Goal: Transaction & Acquisition: Download file/media

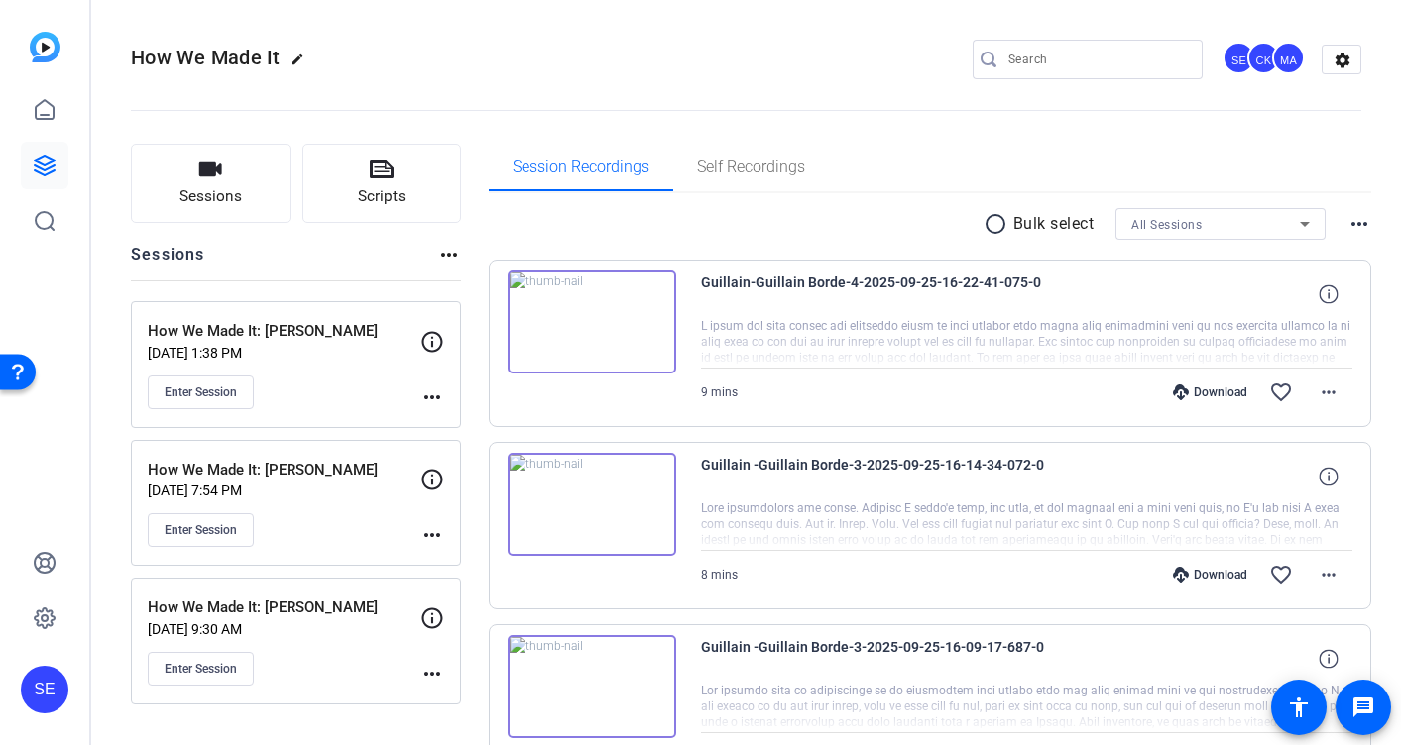
scroll to position [26, 0]
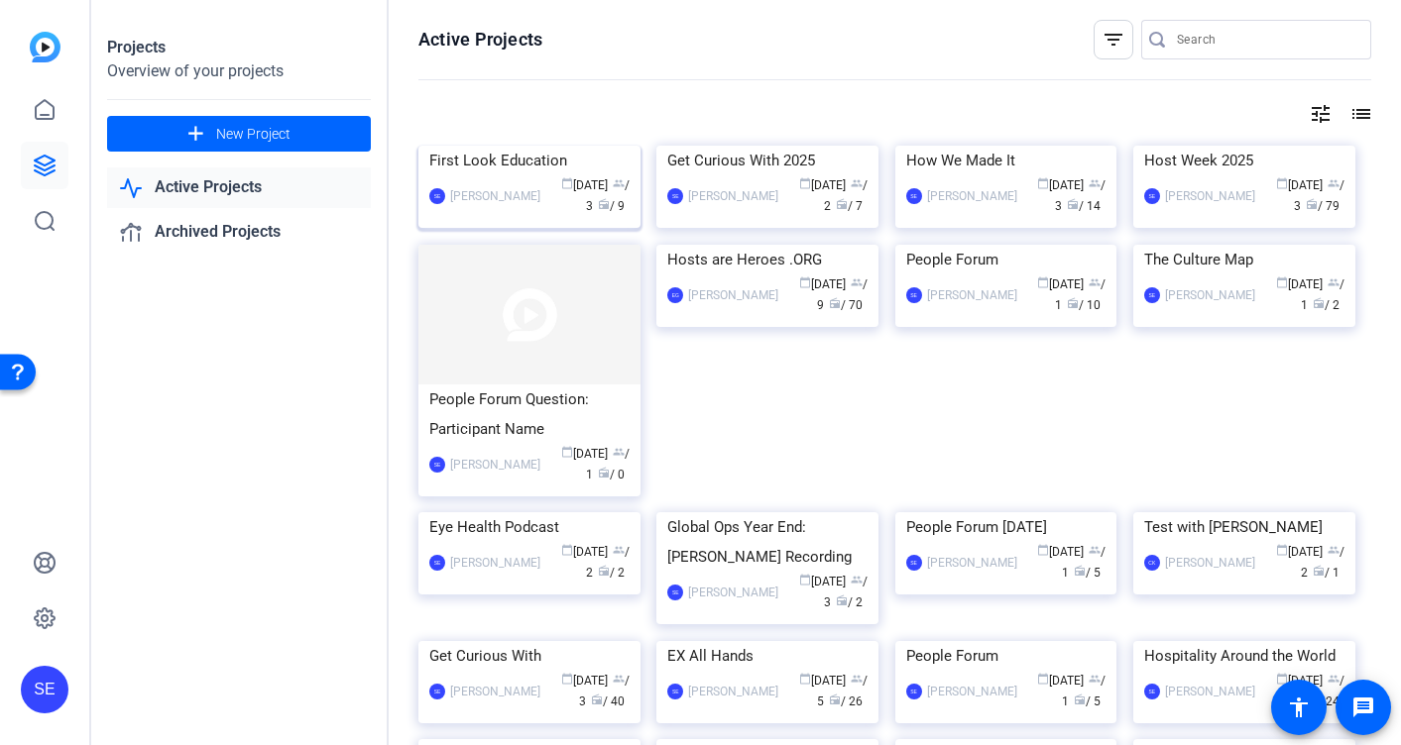
click at [527, 146] on img at bounding box center [529, 146] width 222 height 0
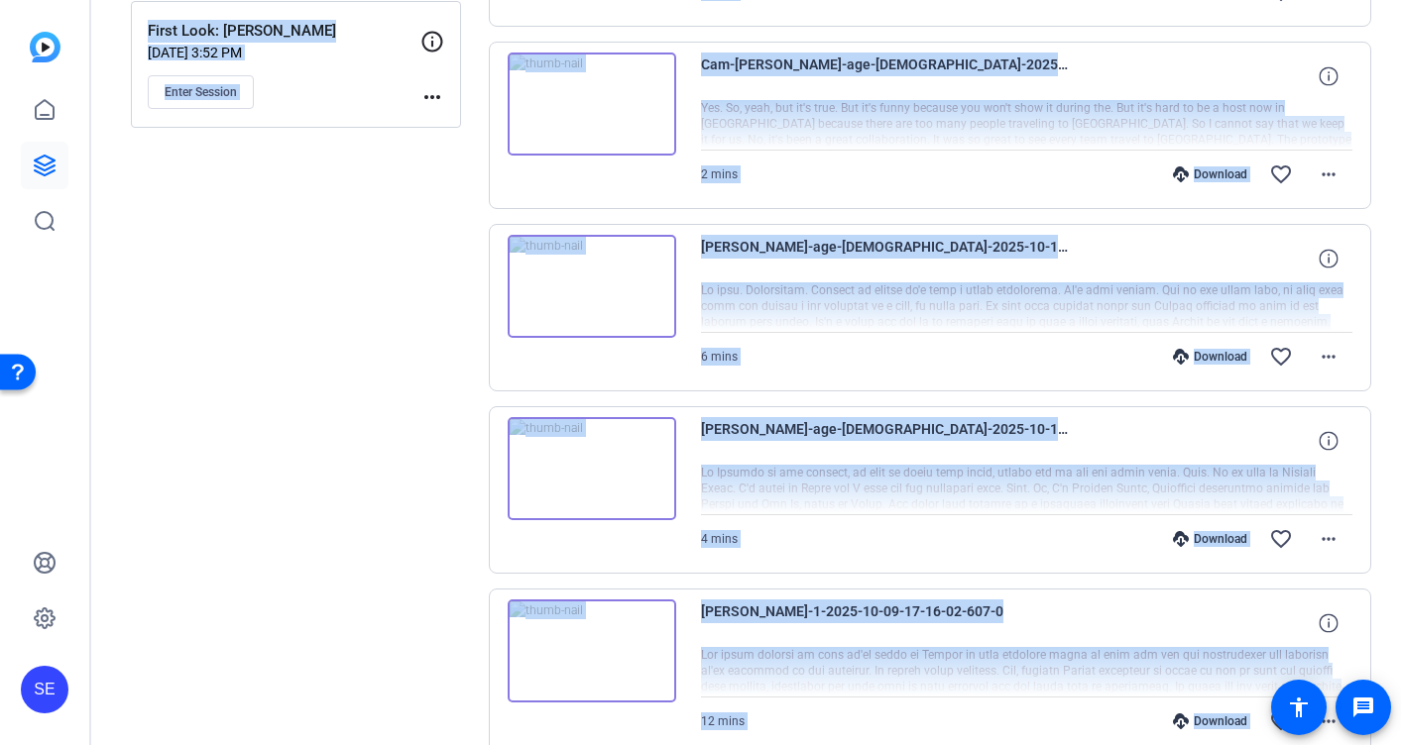
scroll to position [1128, 0]
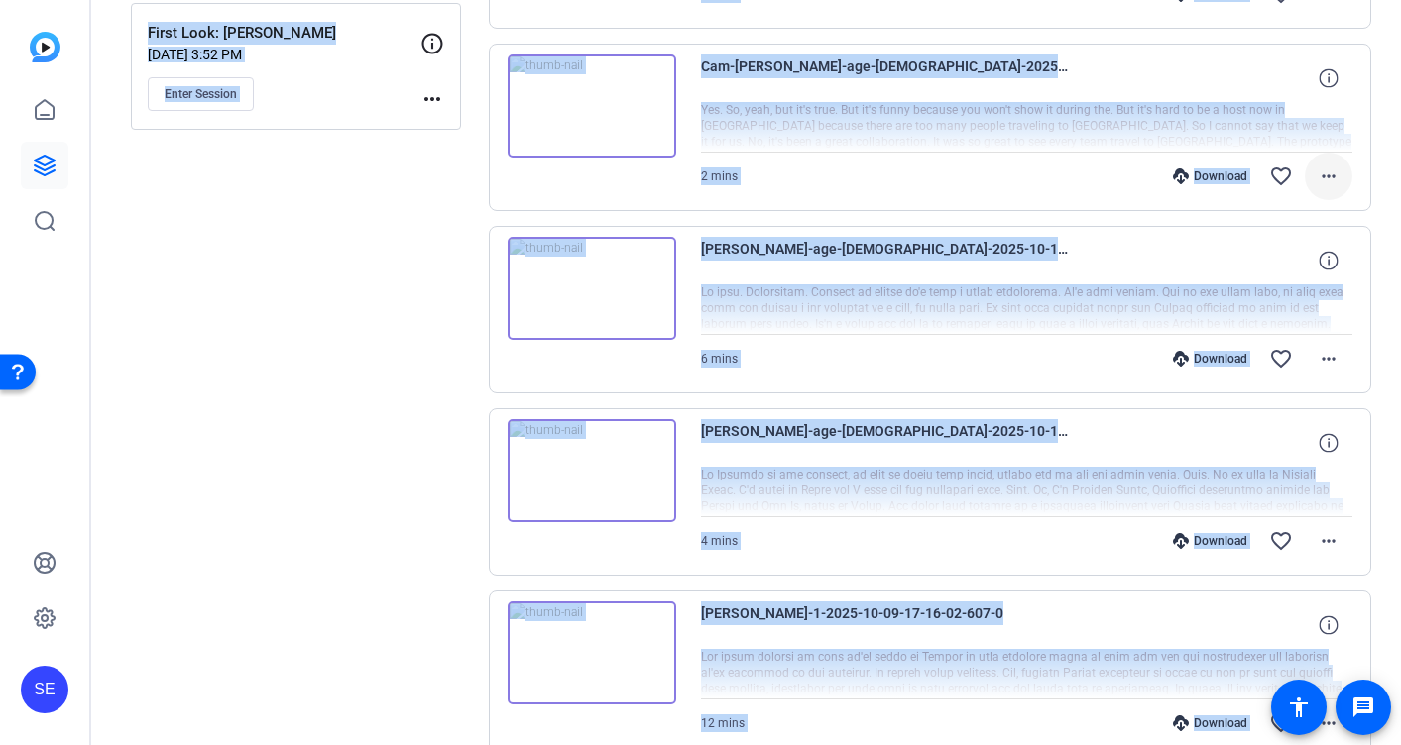
click at [1336, 182] on mat-icon "more_horiz" at bounding box center [1328, 177] width 24 height 24
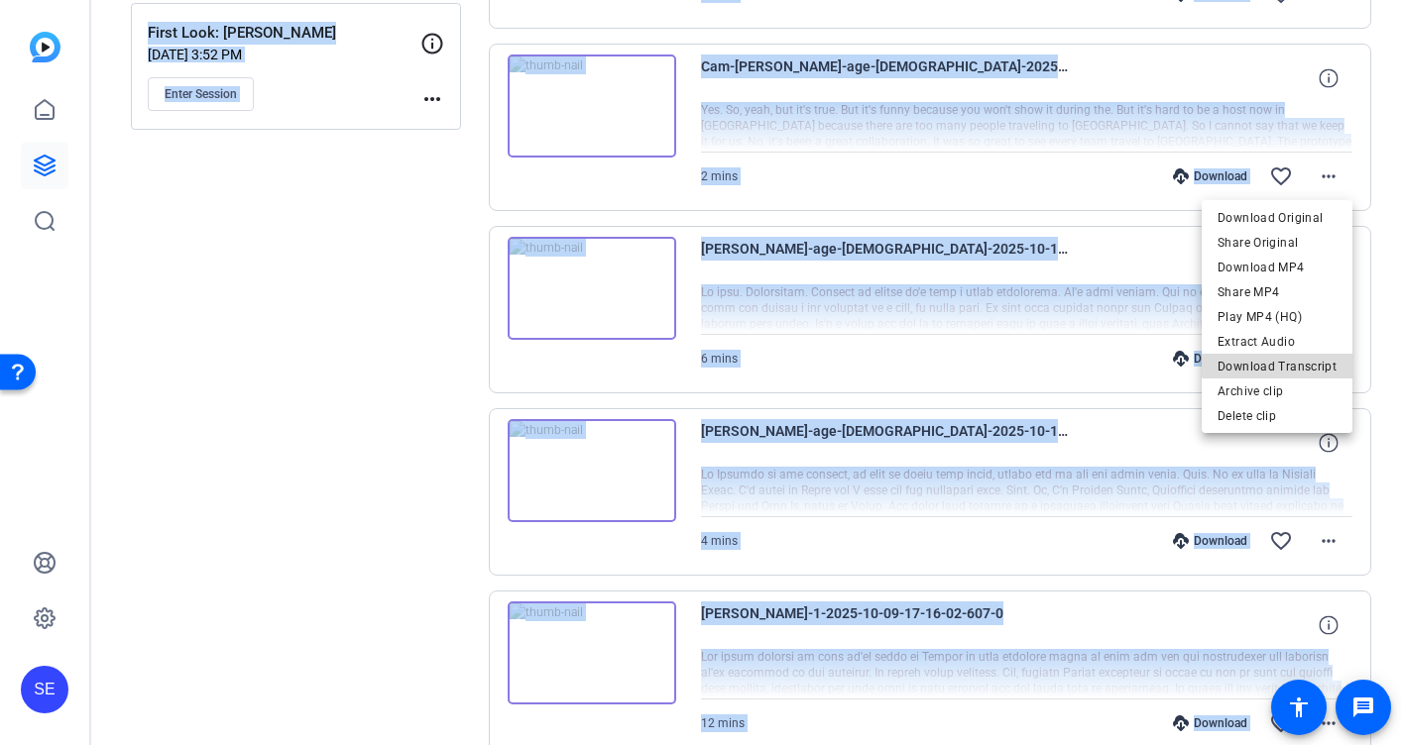
click at [1289, 363] on span "Download Transcript" at bounding box center [1276, 367] width 119 height 24
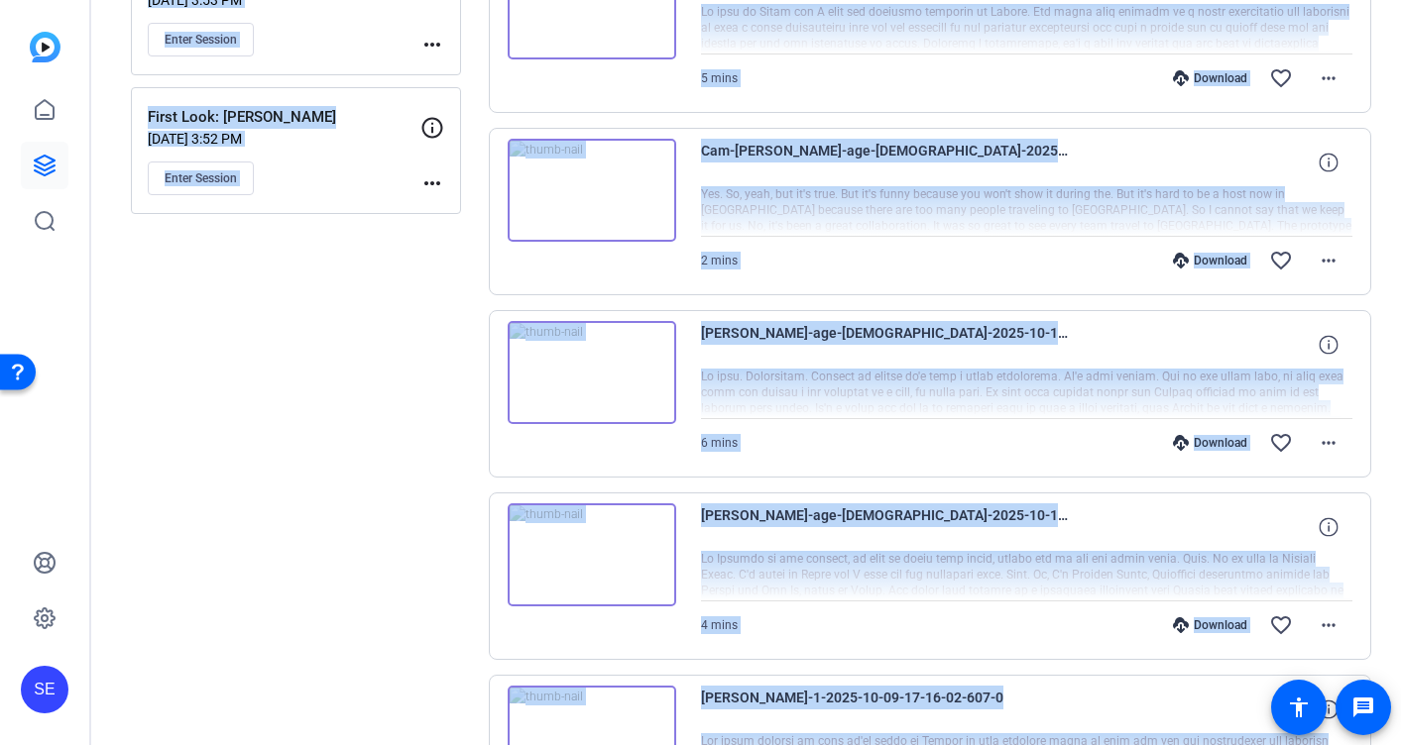
scroll to position [1152, 0]
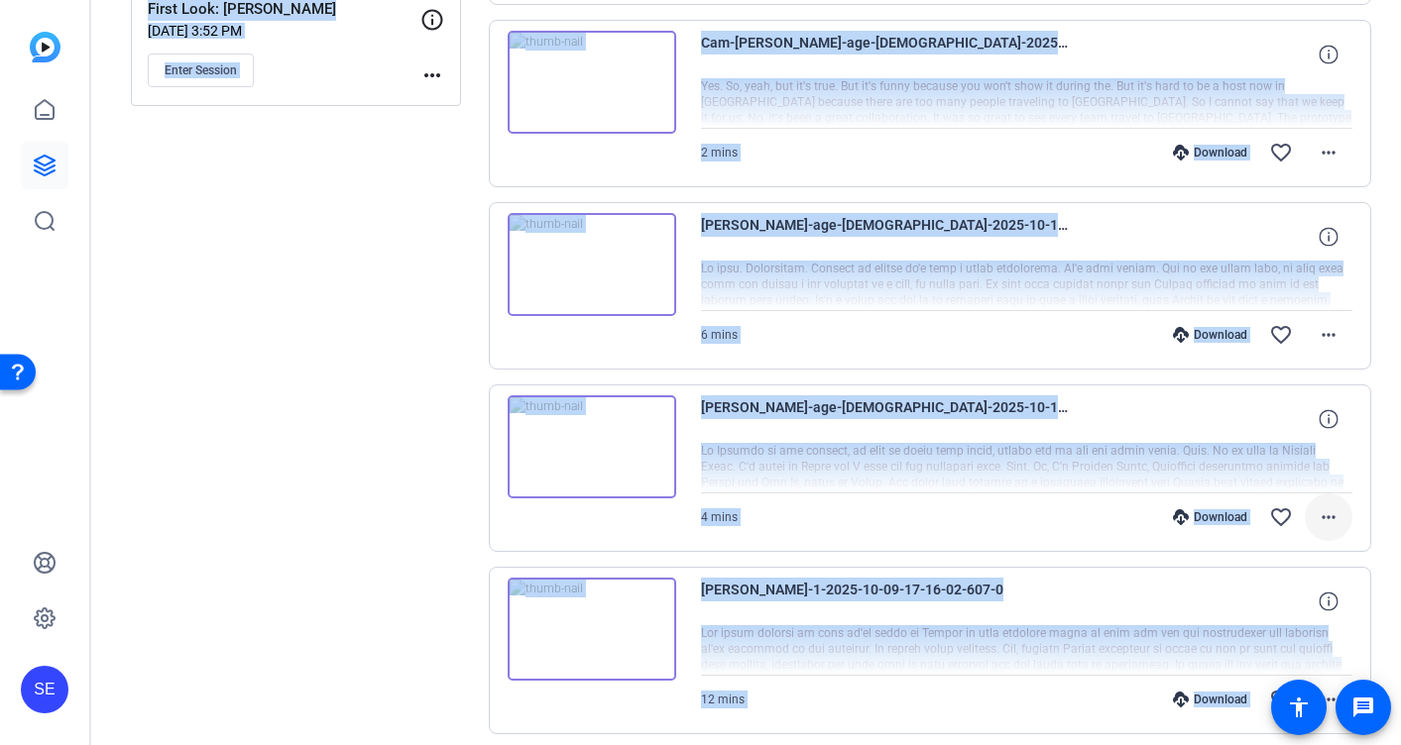
click at [1327, 509] on mat-icon "more_horiz" at bounding box center [1328, 517] width 24 height 24
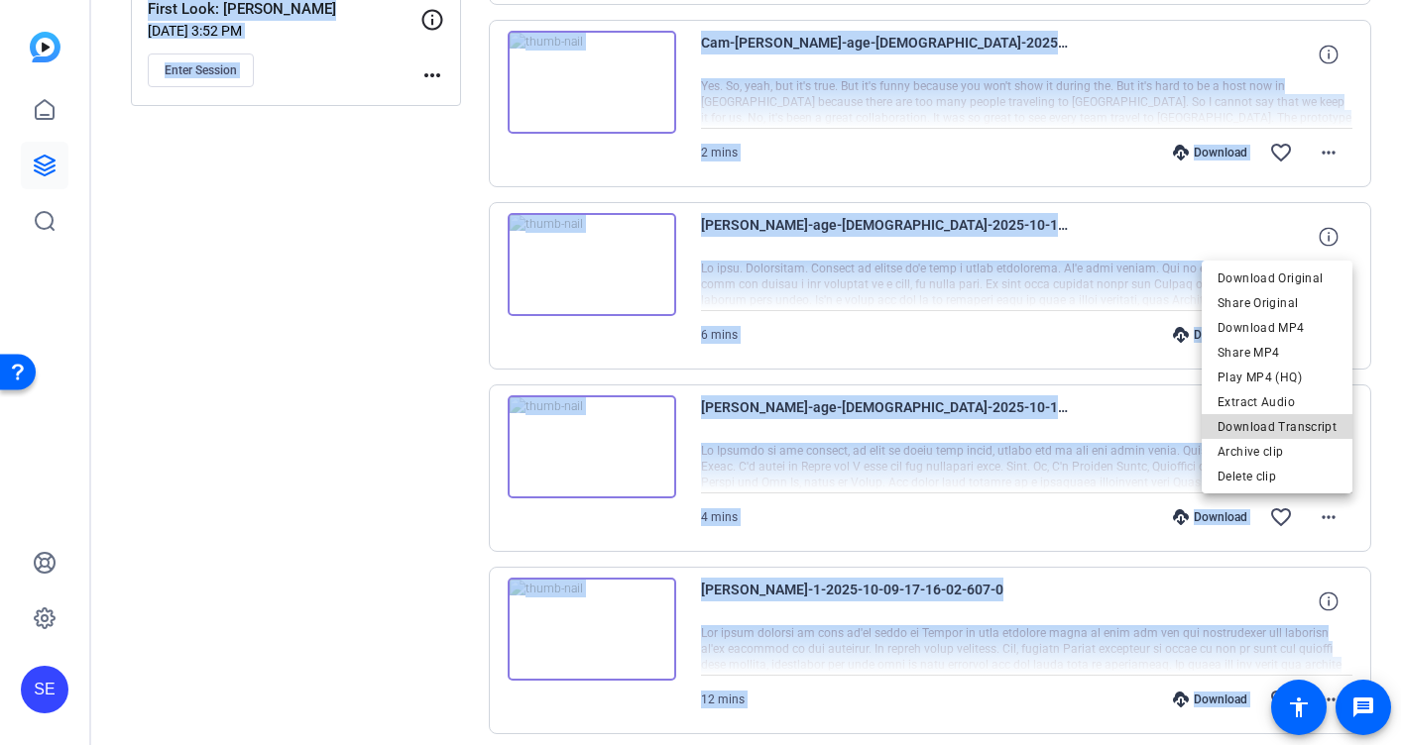
click at [1296, 427] on span "Download Transcript" at bounding box center [1276, 427] width 119 height 24
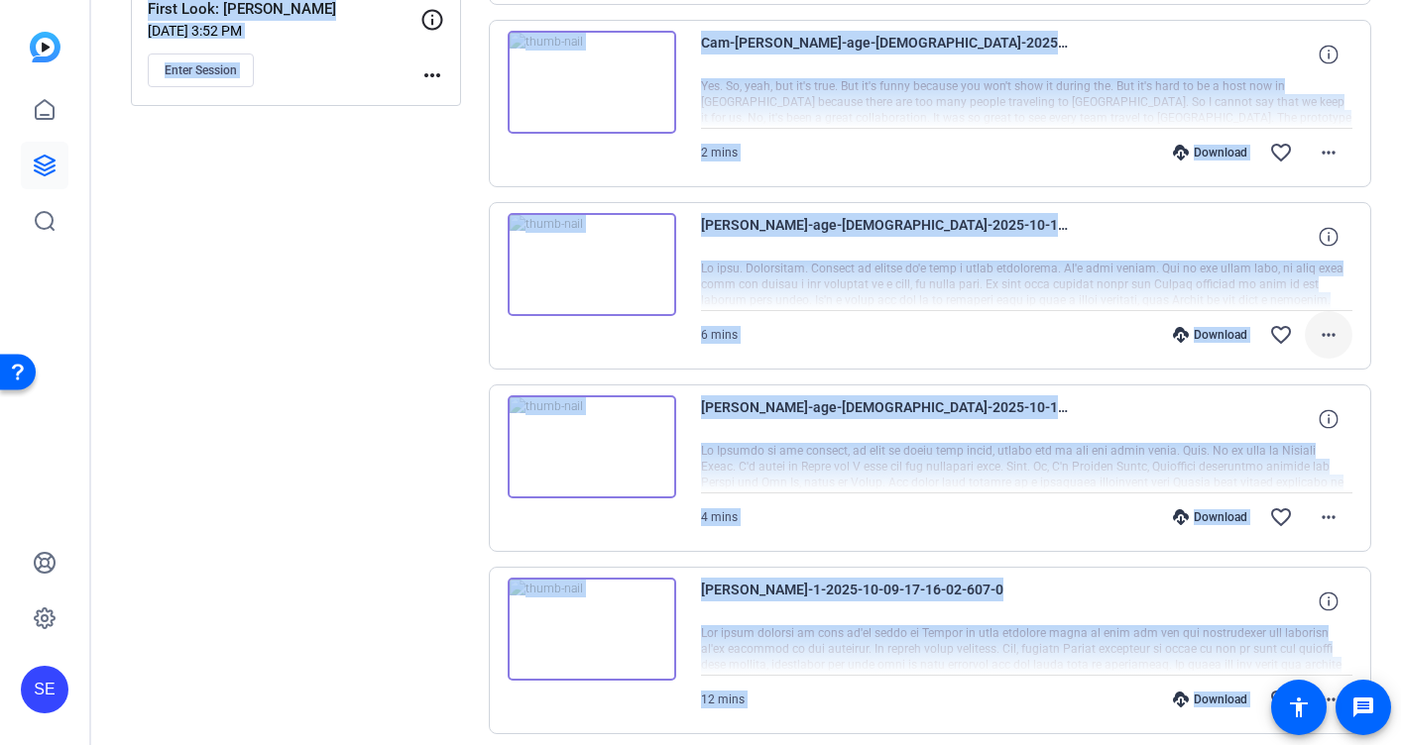
click at [1330, 340] on mat-icon "more_horiz" at bounding box center [1328, 335] width 24 height 24
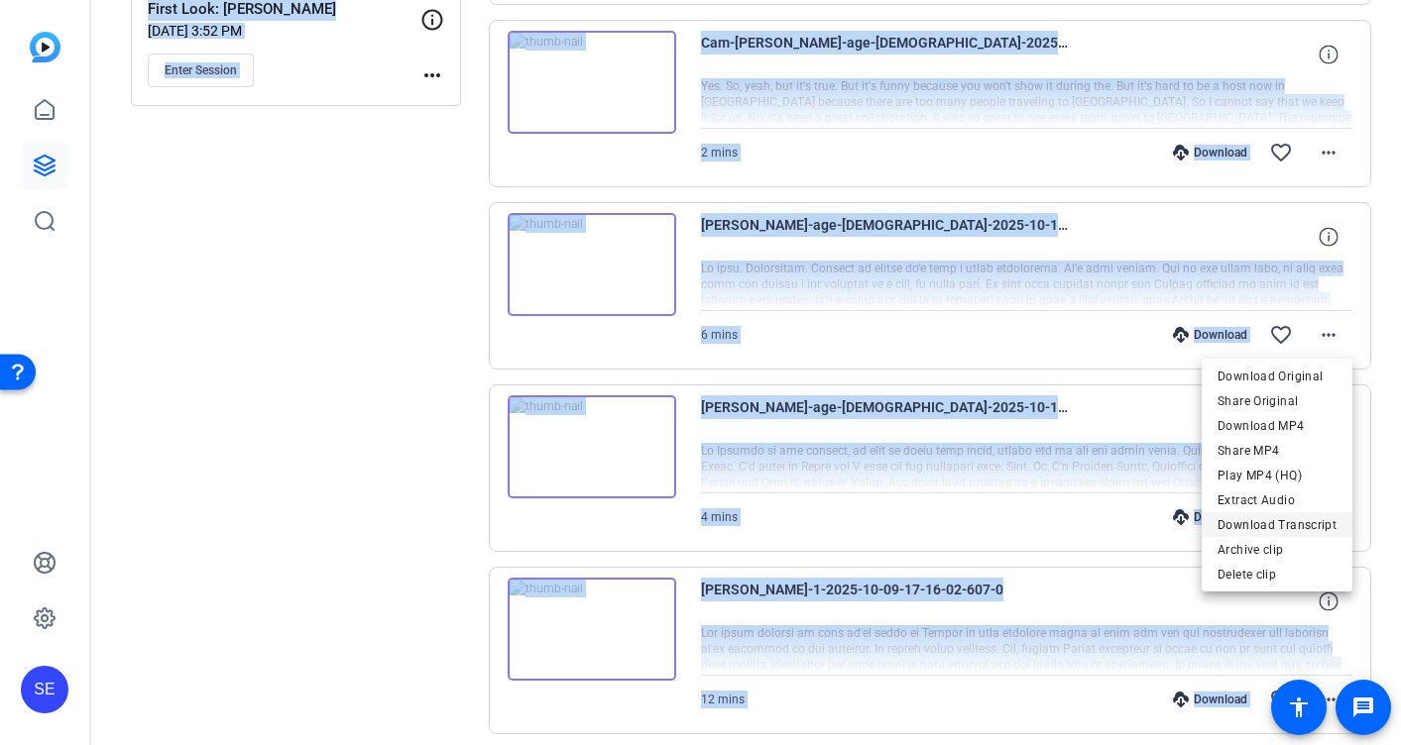
click at [1305, 526] on span "Download Transcript" at bounding box center [1276, 525] width 119 height 24
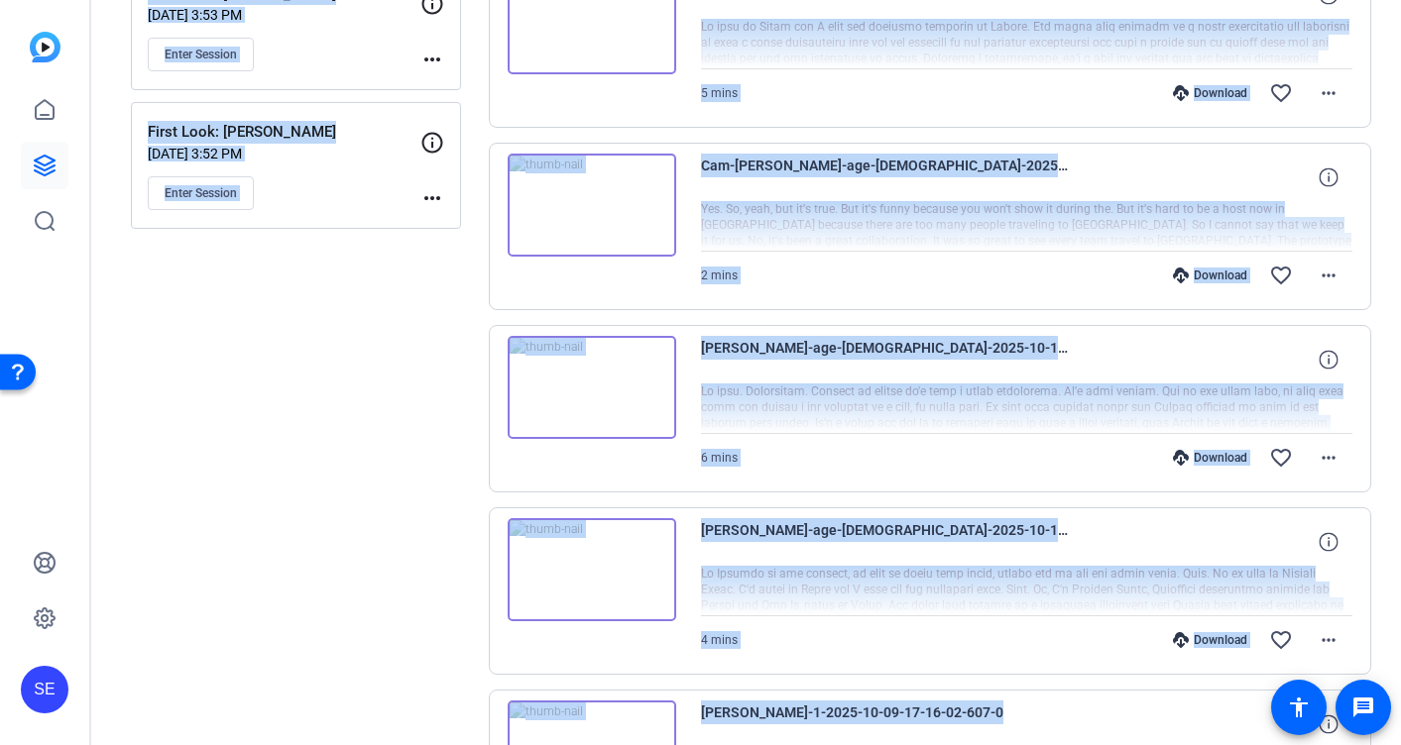
scroll to position [1045, 0]
